Goal: Task Accomplishment & Management: Use online tool/utility

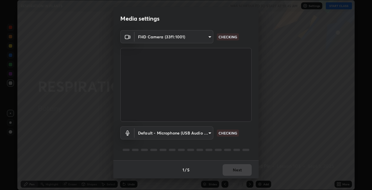
scroll to position [190, 372]
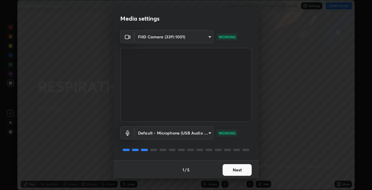
click at [227, 169] on button "Next" at bounding box center [237, 170] width 29 height 12
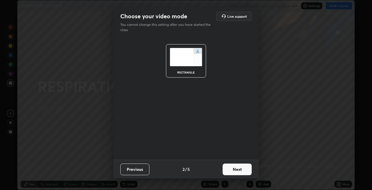
click at [233, 171] on button "Next" at bounding box center [237, 170] width 29 height 12
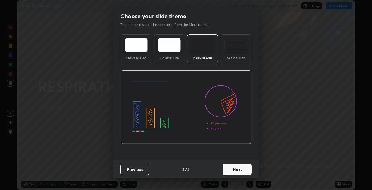
click at [235, 168] on button "Next" at bounding box center [237, 170] width 29 height 12
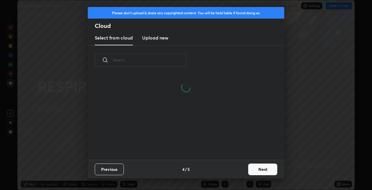
scroll to position [85, 187]
click at [251, 168] on button "Next" at bounding box center [262, 170] width 29 height 12
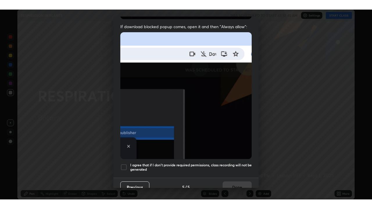
scroll to position [114, 0]
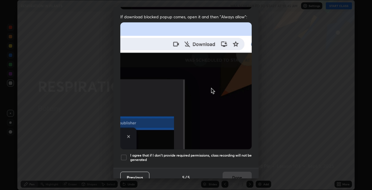
click at [227, 154] on h5 "I agree that if I don't provide required permissions, class recording will not …" at bounding box center [191, 157] width 122 height 9
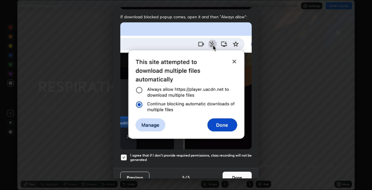
click at [231, 172] on button "Done" at bounding box center [237, 178] width 29 height 12
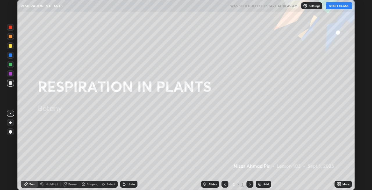
click at [337, 6] on button "START CLASS" at bounding box center [339, 5] width 26 height 7
click at [339, 184] on icon at bounding box center [339, 184] width 5 height 5
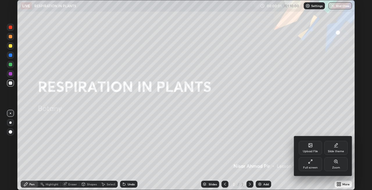
click at [311, 165] on div "Full screen" at bounding box center [310, 164] width 23 height 14
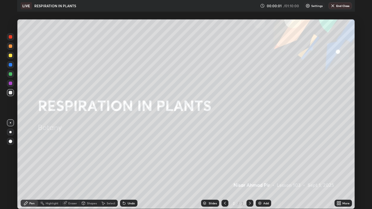
scroll to position [209, 372]
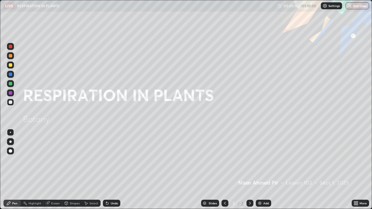
click at [262, 190] on div "Add" at bounding box center [263, 203] width 15 height 7
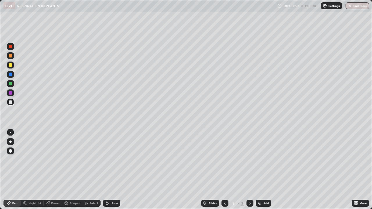
click at [11, 84] on div at bounding box center [10, 83] width 3 height 3
click at [11, 142] on div at bounding box center [10, 142] width 2 height 2
click at [11, 102] on div at bounding box center [10, 102] width 3 height 3
click at [11, 65] on div at bounding box center [10, 64] width 3 height 3
click at [108, 190] on div "Undo" at bounding box center [111, 203] width 17 height 7
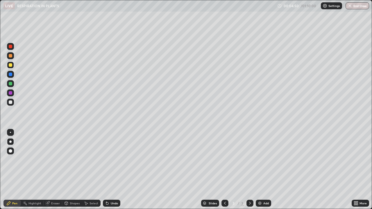
click at [108, 190] on icon at bounding box center [107, 203] width 5 height 5
click at [73, 190] on div "Shapes" at bounding box center [75, 203] width 10 height 3
click at [91, 190] on div "Select" at bounding box center [94, 203] width 9 height 3
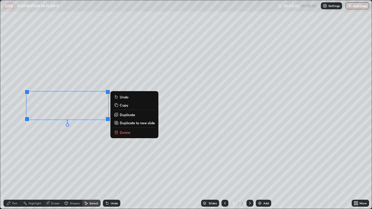
click at [13, 190] on div "Pen" at bounding box center [14, 203] width 5 height 3
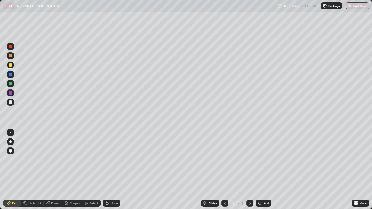
click at [10, 103] on div at bounding box center [10, 102] width 3 height 3
click at [109, 190] on icon at bounding box center [107, 203] width 5 height 5
click at [107, 190] on icon at bounding box center [107, 204] width 2 height 2
click at [106, 190] on icon at bounding box center [107, 203] width 5 height 5
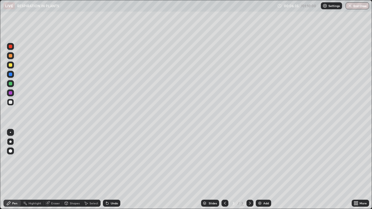
click at [106, 190] on icon at bounding box center [107, 203] width 5 height 5
click at [106, 190] on icon at bounding box center [106, 202] width 1 height 1
click at [106, 190] on icon at bounding box center [107, 204] width 2 height 2
click at [10, 142] on div at bounding box center [10, 142] width 2 height 2
click at [12, 93] on div at bounding box center [10, 92] width 3 height 3
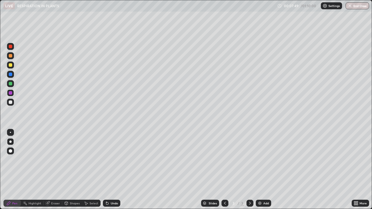
click at [11, 101] on div at bounding box center [10, 102] width 3 height 3
click at [260, 190] on img at bounding box center [260, 203] width 5 height 5
click at [11, 83] on div at bounding box center [10, 83] width 3 height 3
click at [11, 102] on div at bounding box center [10, 102] width 3 height 3
click at [12, 102] on div at bounding box center [10, 102] width 3 height 3
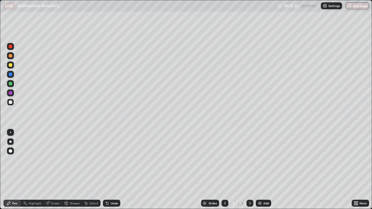
click at [10, 82] on div at bounding box center [10, 83] width 3 height 3
click at [11, 65] on div at bounding box center [10, 64] width 3 height 3
click at [11, 75] on div at bounding box center [10, 74] width 3 height 3
click at [9, 104] on div at bounding box center [10, 102] width 3 height 3
click at [10, 65] on div at bounding box center [10, 64] width 3 height 3
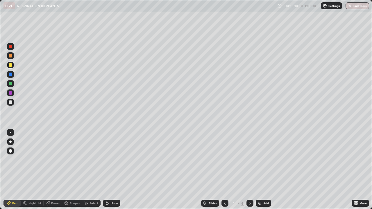
click at [9, 101] on div at bounding box center [10, 102] width 3 height 3
click at [10, 65] on div at bounding box center [10, 64] width 3 height 3
click at [224, 190] on icon at bounding box center [225, 203] width 2 height 3
click at [250, 190] on icon at bounding box center [250, 203] width 2 height 3
click at [10, 65] on div at bounding box center [10, 64] width 3 height 3
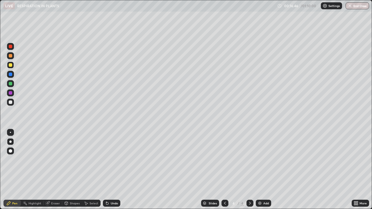
click at [10, 143] on div at bounding box center [10, 142] width 2 height 2
click at [9, 102] on div at bounding box center [10, 102] width 3 height 3
click at [10, 56] on div at bounding box center [10, 55] width 3 height 3
click at [9, 103] on div at bounding box center [10, 102] width 3 height 3
click at [10, 83] on div at bounding box center [10, 83] width 3 height 3
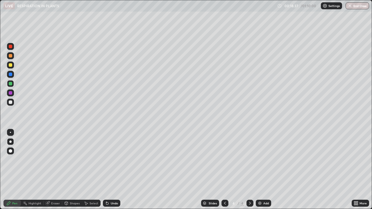
click at [106, 190] on icon at bounding box center [106, 202] width 1 height 1
click at [109, 190] on div "Undo" at bounding box center [111, 203] width 17 height 7
click at [258, 190] on img at bounding box center [260, 203] width 5 height 5
click at [11, 143] on div at bounding box center [10, 142] width 2 height 2
click at [10, 65] on div at bounding box center [10, 64] width 3 height 3
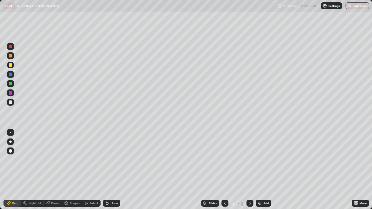
click at [11, 101] on div at bounding box center [10, 102] width 3 height 3
click at [108, 190] on icon at bounding box center [107, 203] width 5 height 5
click at [50, 190] on div "Eraser" at bounding box center [53, 203] width 19 height 7
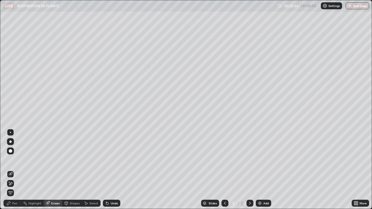
click at [16, 190] on div "Pen" at bounding box center [11, 203] width 17 height 7
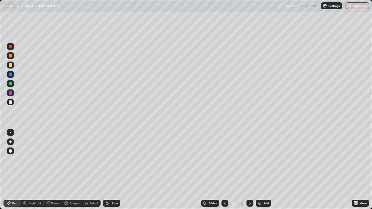
click at [11, 102] on div at bounding box center [10, 102] width 3 height 3
click at [12, 64] on div at bounding box center [10, 64] width 3 height 3
click at [9, 141] on div at bounding box center [10, 142] width 2 height 2
click at [12, 103] on div at bounding box center [10, 102] width 3 height 3
click at [10, 65] on div at bounding box center [10, 64] width 3 height 3
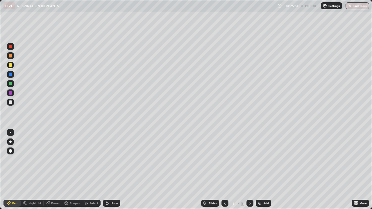
click at [11, 103] on div at bounding box center [10, 102] width 3 height 3
click at [11, 66] on div at bounding box center [10, 64] width 3 height 3
click at [9, 101] on div at bounding box center [10, 102] width 3 height 3
click at [10, 133] on div at bounding box center [10, 132] width 1 height 1
click at [10, 74] on div at bounding box center [10, 74] width 3 height 3
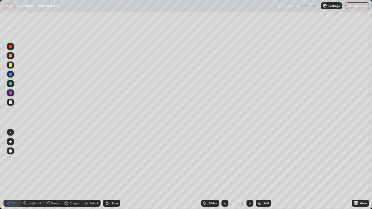
click at [11, 66] on div at bounding box center [10, 64] width 3 height 3
click at [259, 190] on img at bounding box center [260, 203] width 5 height 5
click at [11, 141] on div at bounding box center [10, 142] width 2 height 2
click at [109, 190] on div "Undo" at bounding box center [111, 203] width 17 height 7
click at [11, 102] on div at bounding box center [10, 102] width 3 height 3
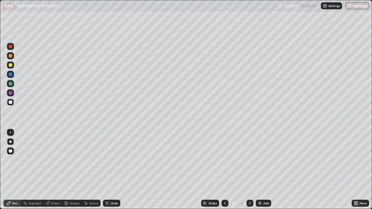
click at [12, 65] on div at bounding box center [10, 64] width 3 height 3
click at [10, 103] on div at bounding box center [10, 102] width 3 height 3
click at [11, 84] on div at bounding box center [10, 83] width 3 height 3
click at [11, 102] on div at bounding box center [10, 102] width 3 height 3
click at [109, 190] on div "Undo" at bounding box center [111, 203] width 17 height 7
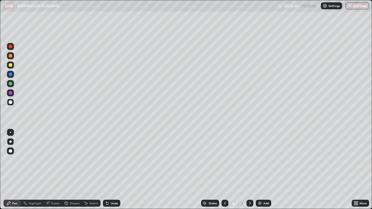
click at [12, 64] on div at bounding box center [10, 64] width 3 height 3
click at [111, 190] on div "Undo" at bounding box center [111, 203] width 17 height 7
click at [13, 64] on div at bounding box center [10, 65] width 7 height 7
click at [10, 103] on div at bounding box center [10, 102] width 3 height 3
click at [12, 83] on div at bounding box center [10, 83] width 3 height 3
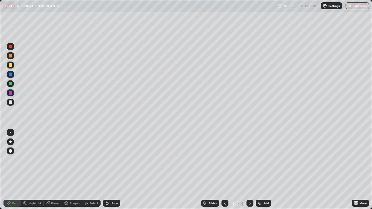
click at [10, 65] on div at bounding box center [10, 64] width 3 height 3
click at [109, 190] on div "Undo" at bounding box center [111, 203] width 17 height 7
click at [10, 102] on div at bounding box center [10, 102] width 3 height 3
click at [11, 66] on div at bounding box center [10, 64] width 3 height 3
click at [10, 103] on div at bounding box center [10, 102] width 3 height 3
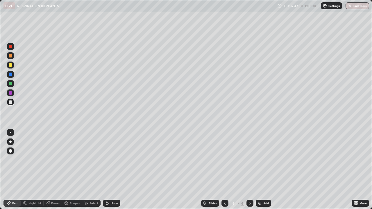
click at [109, 190] on div "Undo" at bounding box center [111, 203] width 17 height 7
click at [111, 190] on div "Undo" at bounding box center [114, 203] width 7 height 3
click at [112, 190] on div "Undo" at bounding box center [114, 203] width 7 height 3
click at [110, 190] on div "Undo" at bounding box center [111, 203] width 17 height 7
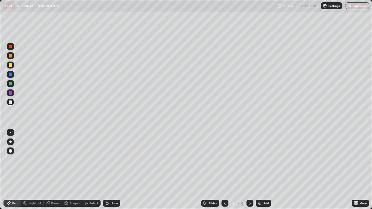
click at [112, 190] on div "Undo" at bounding box center [111, 203] width 17 height 7
click at [109, 190] on div "Undo" at bounding box center [111, 203] width 17 height 7
click at [11, 84] on div at bounding box center [10, 83] width 3 height 3
click at [11, 65] on div at bounding box center [10, 64] width 3 height 3
click at [10, 86] on div at bounding box center [10, 83] width 7 height 7
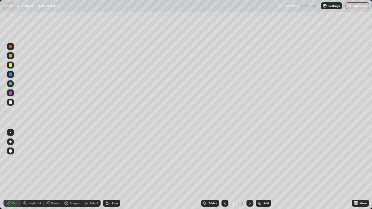
click at [12, 65] on div at bounding box center [10, 64] width 3 height 3
click at [10, 101] on div at bounding box center [10, 102] width 3 height 3
click at [10, 133] on div at bounding box center [10, 132] width 1 height 1
click at [11, 91] on div at bounding box center [10, 92] width 3 height 3
click at [10, 65] on div at bounding box center [10, 64] width 3 height 3
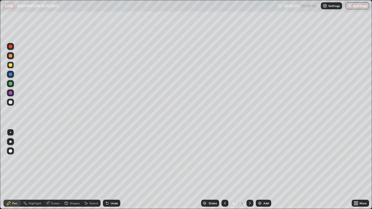
click at [10, 133] on div at bounding box center [10, 132] width 1 height 1
click at [11, 102] on div at bounding box center [10, 102] width 3 height 3
click at [11, 141] on div at bounding box center [10, 142] width 2 height 2
click at [10, 101] on div at bounding box center [10, 102] width 3 height 3
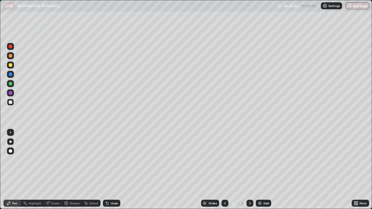
click at [11, 47] on div at bounding box center [10, 46] width 3 height 3
click at [13, 84] on div at bounding box center [10, 83] width 7 height 7
click at [11, 75] on div at bounding box center [10, 74] width 3 height 3
click at [109, 190] on div "Undo" at bounding box center [111, 203] width 17 height 7
click at [113, 190] on div "Undo" at bounding box center [111, 203] width 17 height 7
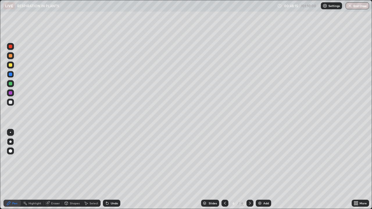
click at [113, 190] on div "Undo" at bounding box center [114, 203] width 7 height 3
click at [112, 190] on div "Undo" at bounding box center [114, 203] width 7 height 3
click at [111, 190] on div "Undo" at bounding box center [114, 203] width 7 height 3
click at [112, 190] on div "Undo" at bounding box center [114, 203] width 7 height 3
click at [111, 190] on div "Undo" at bounding box center [114, 203] width 7 height 3
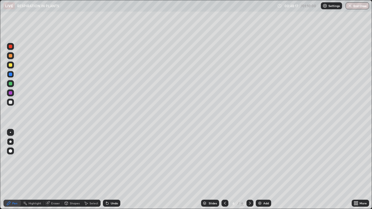
click at [110, 190] on div "Undo" at bounding box center [111, 203] width 17 height 7
click at [261, 190] on img at bounding box center [260, 203] width 5 height 5
click at [10, 142] on div at bounding box center [10, 142] width 2 height 2
click at [10, 102] on div at bounding box center [10, 102] width 3 height 3
click at [10, 104] on div at bounding box center [10, 102] width 3 height 3
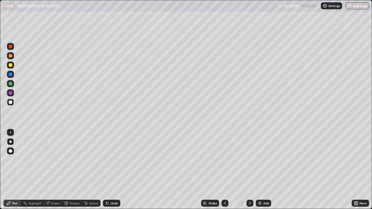
click at [11, 65] on div at bounding box center [10, 64] width 3 height 3
click at [109, 190] on div "Undo" at bounding box center [111, 203] width 17 height 7
click at [109, 190] on icon at bounding box center [107, 203] width 5 height 5
click at [111, 190] on div "Undo" at bounding box center [111, 203] width 17 height 7
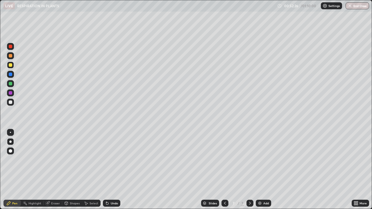
click at [112, 190] on div "Undo" at bounding box center [111, 203] width 17 height 7
click at [10, 142] on div at bounding box center [10, 142] width 2 height 2
click at [109, 190] on div "Undo" at bounding box center [111, 203] width 17 height 7
click at [10, 103] on div at bounding box center [10, 102] width 3 height 3
click at [10, 142] on div at bounding box center [10, 142] width 2 height 2
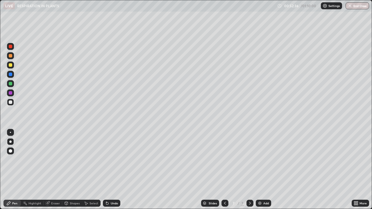
click at [10, 83] on div at bounding box center [10, 83] width 3 height 3
click at [111, 190] on div "Undo" at bounding box center [114, 203] width 7 height 3
click at [12, 101] on div at bounding box center [10, 102] width 7 height 7
click at [52, 190] on div "Eraser" at bounding box center [55, 203] width 9 height 3
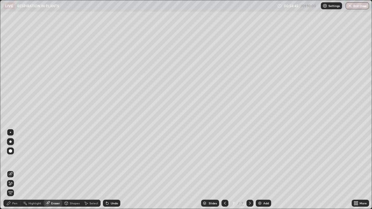
click at [13, 190] on div "Pen" at bounding box center [14, 203] width 5 height 3
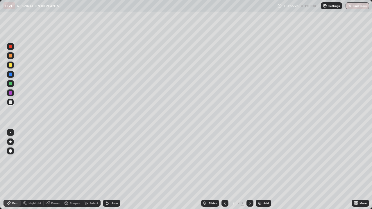
click at [9, 92] on div at bounding box center [10, 92] width 3 height 3
click at [10, 103] on div at bounding box center [10, 102] width 3 height 3
click at [111, 190] on div "Undo" at bounding box center [114, 203] width 7 height 3
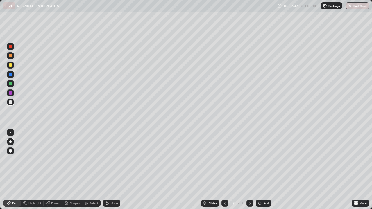
click at [12, 92] on div at bounding box center [10, 92] width 3 height 3
click at [10, 84] on div at bounding box center [10, 83] width 3 height 3
click at [9, 64] on div at bounding box center [10, 64] width 3 height 3
click at [51, 190] on div "Eraser" at bounding box center [53, 203] width 19 height 7
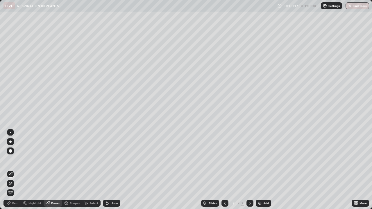
click at [10, 190] on icon at bounding box center [8, 203] width 5 height 5
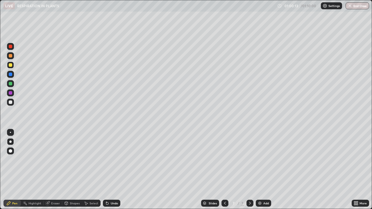
click at [11, 142] on div at bounding box center [10, 142] width 2 height 2
click at [51, 190] on div "Eraser" at bounding box center [53, 203] width 19 height 7
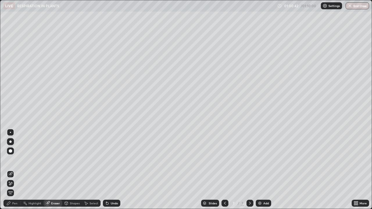
click at [11, 190] on div "Pen" at bounding box center [11, 203] width 17 height 7
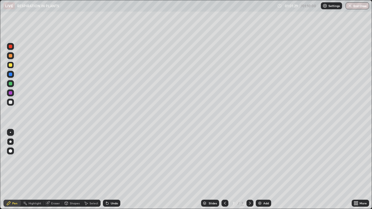
click at [11, 102] on div at bounding box center [10, 102] width 3 height 3
click at [51, 190] on div "Eraser" at bounding box center [55, 203] width 9 height 3
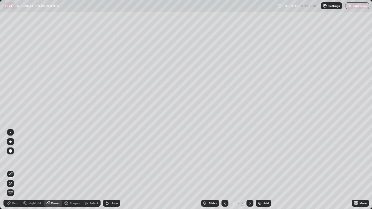
click at [10, 190] on icon at bounding box center [8, 203] width 3 height 3
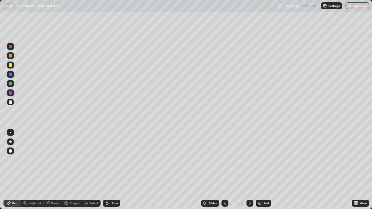
click at [12, 65] on div at bounding box center [10, 64] width 3 height 3
click at [51, 190] on div "Eraser" at bounding box center [55, 203] width 9 height 3
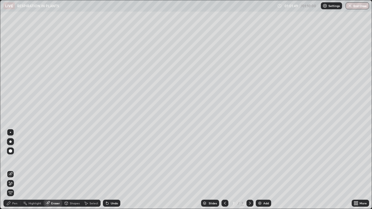
click at [12, 190] on div "Pen" at bounding box center [14, 203] width 5 height 3
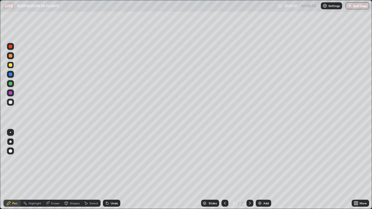
click at [10, 83] on div at bounding box center [10, 83] width 3 height 3
click at [9, 101] on div at bounding box center [10, 102] width 3 height 3
click at [10, 142] on div at bounding box center [10, 142] width 2 height 2
click at [108, 190] on icon at bounding box center [107, 204] width 2 height 2
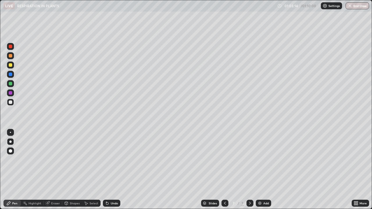
click at [10, 85] on div at bounding box center [10, 83] width 3 height 3
click at [108, 190] on icon at bounding box center [107, 203] width 5 height 5
click at [11, 93] on div at bounding box center [10, 92] width 3 height 3
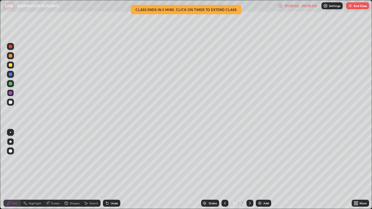
click at [10, 47] on div at bounding box center [10, 46] width 3 height 3
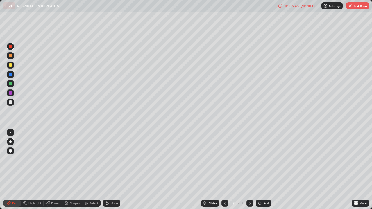
click at [11, 102] on div at bounding box center [10, 102] width 3 height 3
click at [356, 6] on button "End Class" at bounding box center [357, 5] width 23 height 7
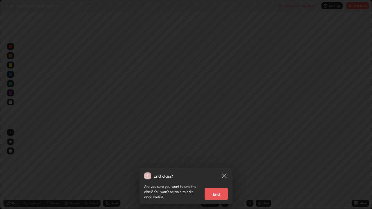
click at [221, 190] on button "End" at bounding box center [216, 194] width 23 height 12
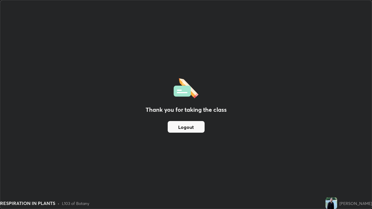
click at [196, 127] on button "Logout" at bounding box center [186, 127] width 37 height 12
